Goal: Navigation & Orientation: Find specific page/section

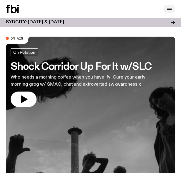
click at [165, 10] on button "button" at bounding box center [169, 9] width 12 height 8
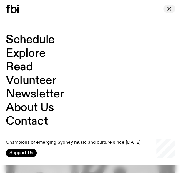
click at [170, 11] on icon "button" at bounding box center [169, 8] width 7 height 7
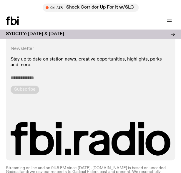
scroll to position [1497, 0]
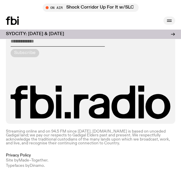
click at [169, 22] on icon "button" at bounding box center [169, 20] width 7 height 7
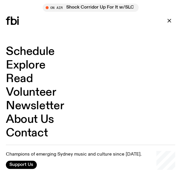
click at [24, 69] on link "Explore" at bounding box center [25, 64] width 39 height 11
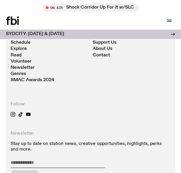
scroll to position [1408, 0]
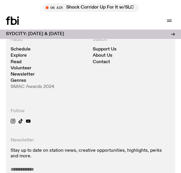
click at [41, 84] on link "SMAC Awards 2024" at bounding box center [33, 86] width 44 height 4
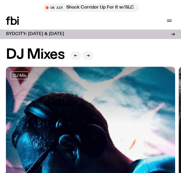
scroll to position [1, 0]
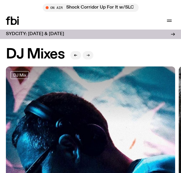
click at [84, 57] on button "button" at bounding box center [88, 55] width 11 height 8
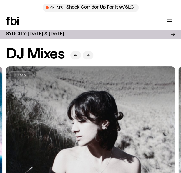
click at [84, 57] on button "button" at bounding box center [88, 55] width 11 height 8
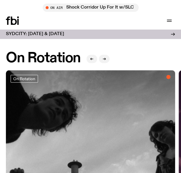
scroll to position [275, 0]
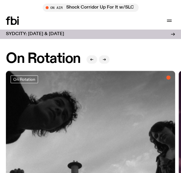
click at [70, 56] on h2 "On Rotation" at bounding box center [43, 58] width 75 height 13
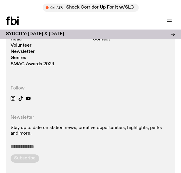
scroll to position [1530, 0]
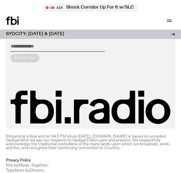
click at [13, 23] on icon at bounding box center [12, 20] width 13 height 8
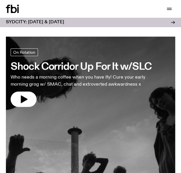
click at [173, 23] on icon at bounding box center [172, 22] width 5 height 5
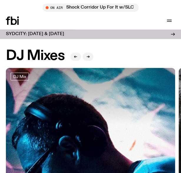
scroll to position [1530, 0]
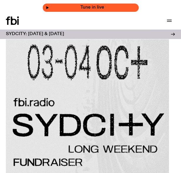
scroll to position [68, 0]
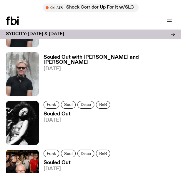
scroll to position [361, 0]
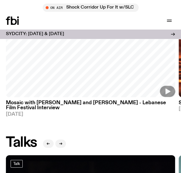
scroll to position [774, 0]
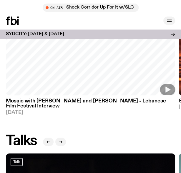
click at [169, 20] on icon "button" at bounding box center [169, 20] width 7 height 7
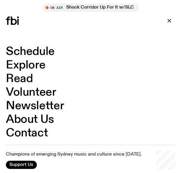
click at [34, 54] on link "Schedule" at bounding box center [30, 51] width 49 height 11
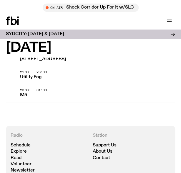
scroll to position [1528, 0]
